Goal: Communication & Community: Answer question/provide support

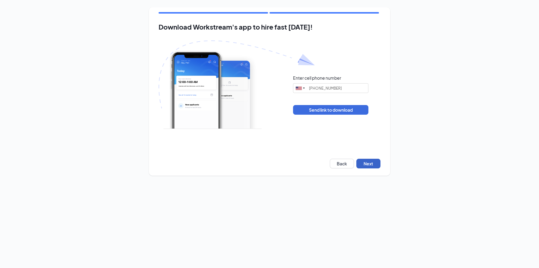
click at [374, 166] on button "Next" at bounding box center [368, 164] width 24 height 10
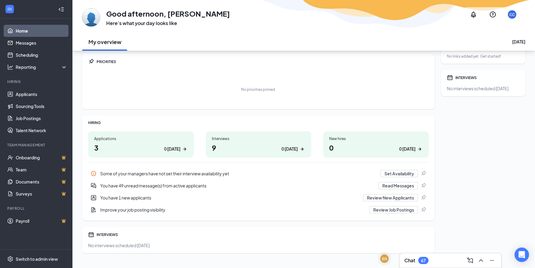
scroll to position [27, 0]
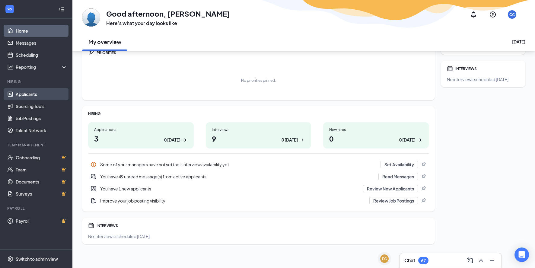
click at [33, 93] on link "Applicants" at bounding box center [42, 94] width 52 height 12
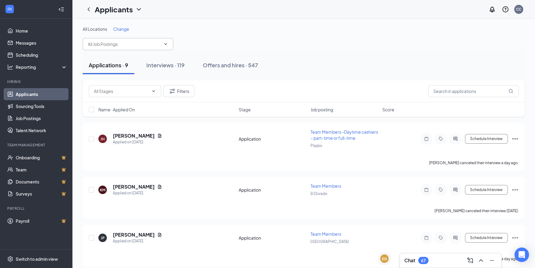
click at [167, 46] on span at bounding box center [128, 44] width 90 height 12
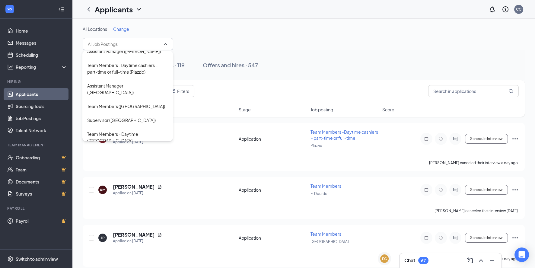
click at [314, 46] on div "All Locations Change" at bounding box center [304, 38] width 442 height 24
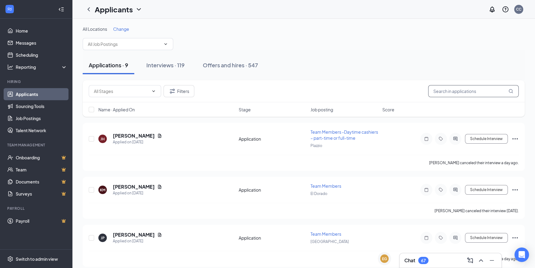
click at [469, 93] on input "text" at bounding box center [473, 91] width 90 height 12
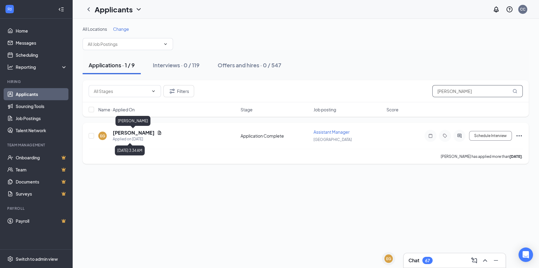
type input "gomez"
click at [144, 135] on h5 "Esperanza Gomez" at bounding box center [134, 132] width 42 height 7
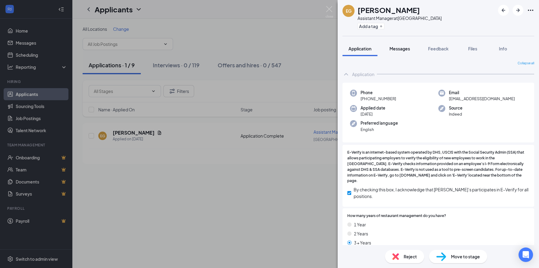
click at [405, 50] on span "Messages" at bounding box center [400, 48] width 21 height 5
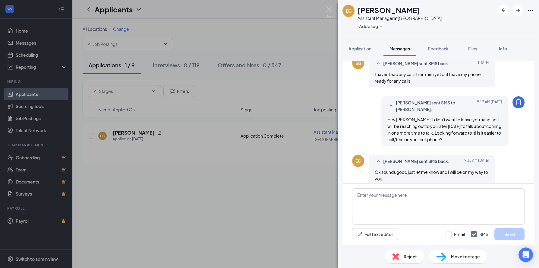
scroll to position [339, 0]
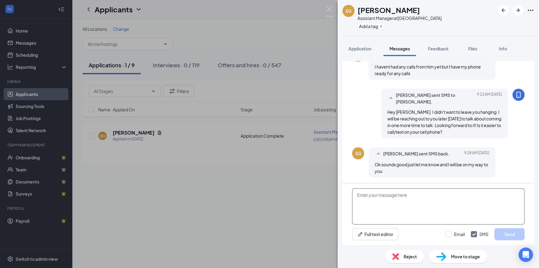
click at [413, 198] on textarea at bounding box center [438, 206] width 172 height 36
type textarea "H"
drag, startPoint x: 478, startPoint y: 194, endPoint x: 456, endPoint y: 197, distance: 22.4
click at [456, 197] on textarea "Hello. Would you be able to meet me on Thursday morning at" at bounding box center [438, 206] width 172 height 36
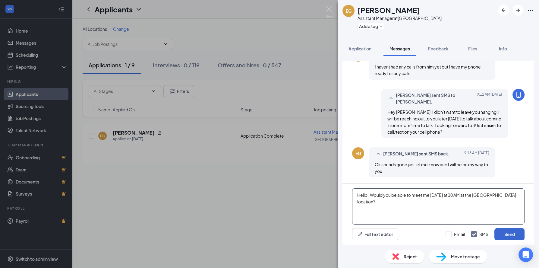
type textarea "Hello. Would you be able to meet me tomorrow at 10 AM at the Derby location?"
click at [516, 230] on button "Send" at bounding box center [509, 234] width 30 height 12
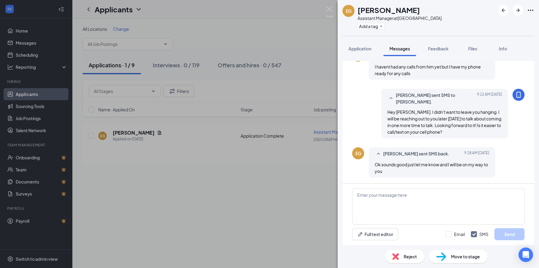
scroll to position [384, 0]
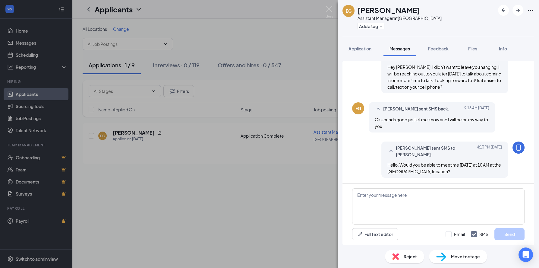
click at [271, 191] on div "EG Esperanza Gomez Assistant Manager at Derby Add a tag Application Messages Fe…" at bounding box center [269, 134] width 539 height 268
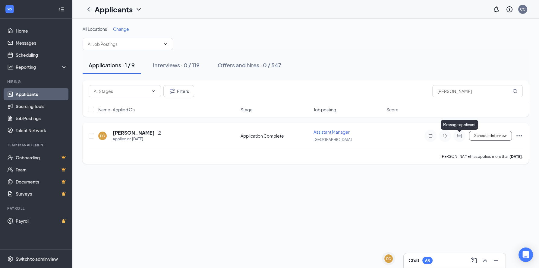
click at [459, 136] on icon "ActiveChat" at bounding box center [459, 136] width 4 height 4
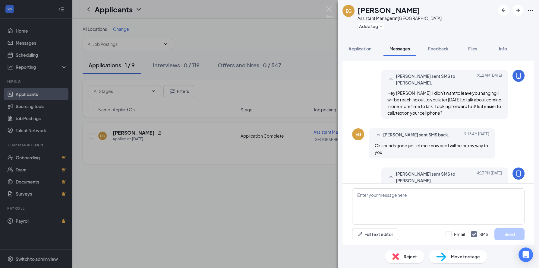
scroll to position [325, 0]
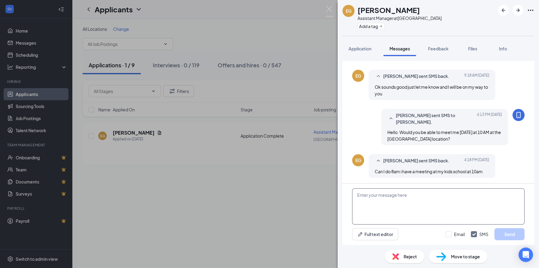
click at [450, 197] on textarea at bounding box center [438, 206] width 172 height 36
type textarea "Yes. That will be fine. We'll see you at 8 AM. See you then!"
click at [505, 235] on button "Send" at bounding box center [509, 234] width 30 height 12
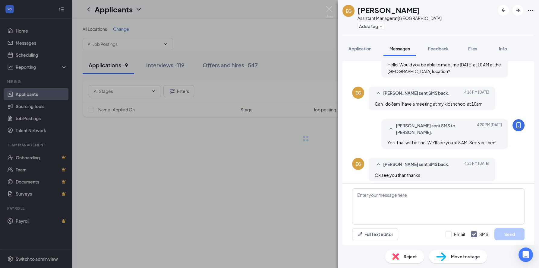
scroll to position [319, 0]
